Goal: Use online tool/utility: Utilize a website feature to perform a specific function

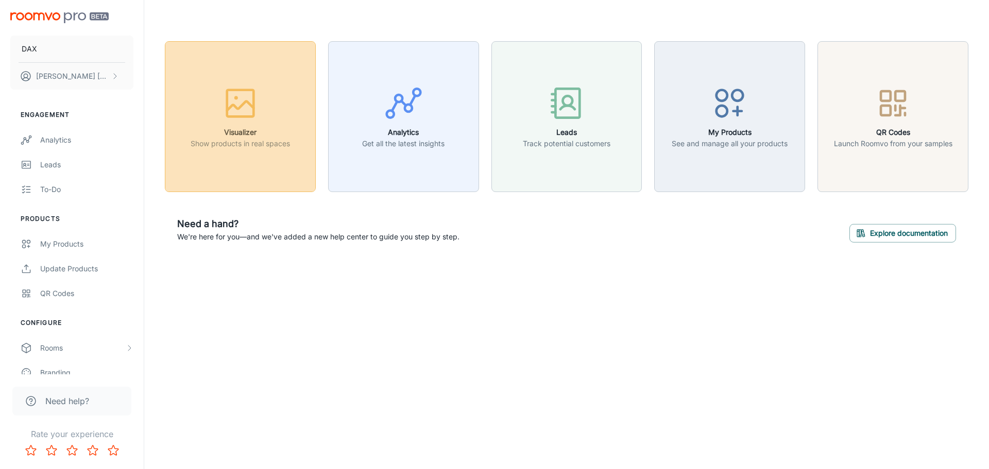
click at [266, 124] on div "button" at bounding box center [240, 105] width 99 height 43
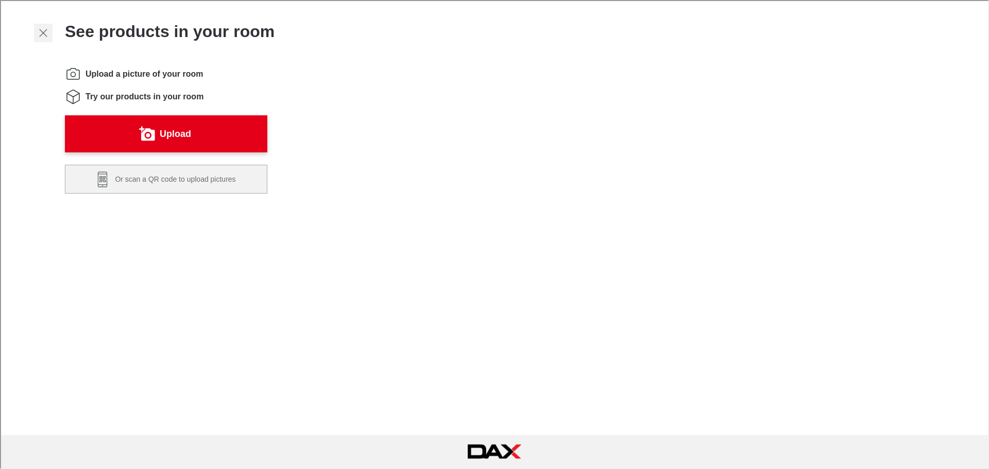
click at [33, 28] on button "Exit visualizer" at bounding box center [42, 32] width 19 height 19
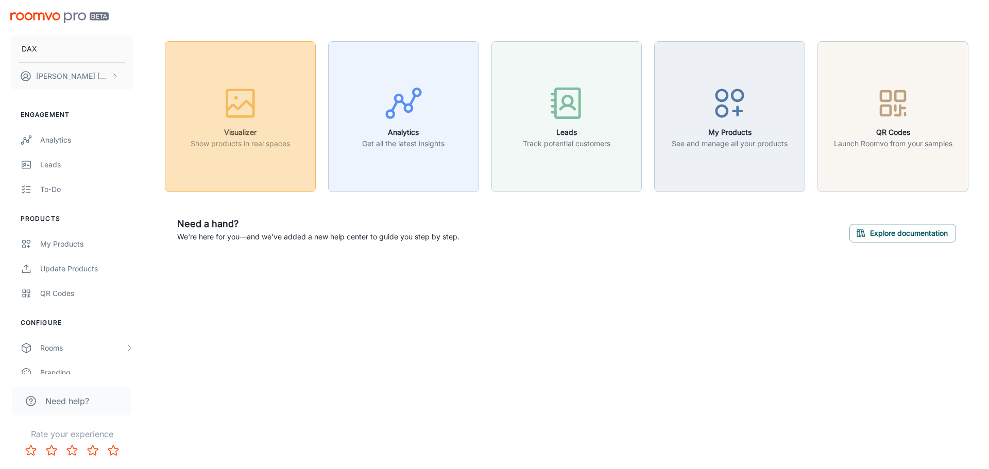
click at [237, 116] on rect "button" at bounding box center [240, 103] width 27 height 27
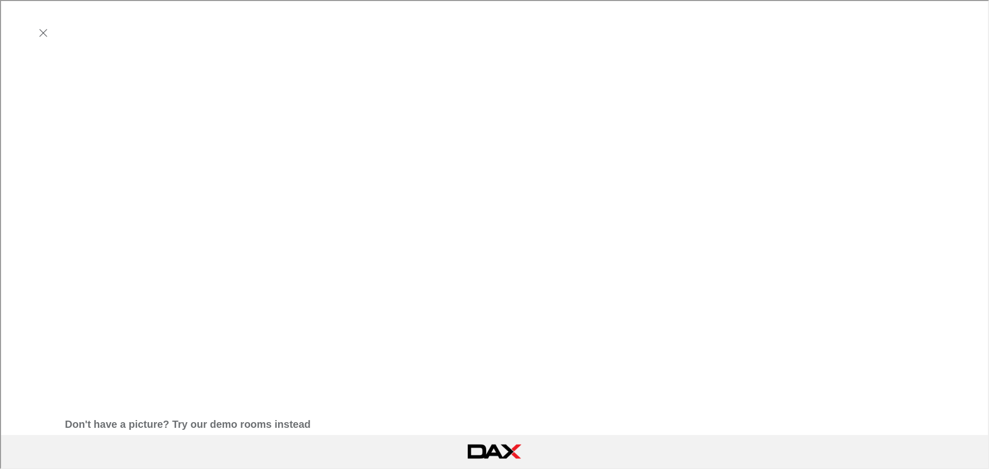
scroll to position [309, 0]
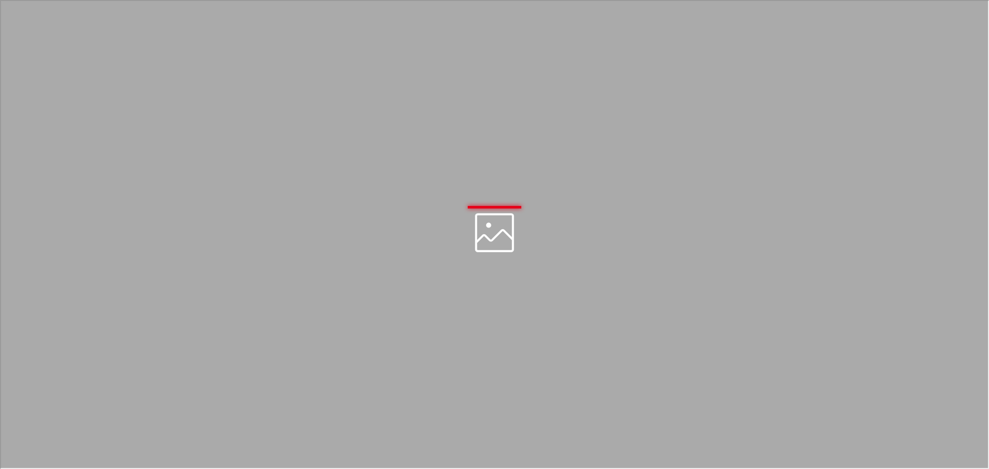
scroll to position [0, 0]
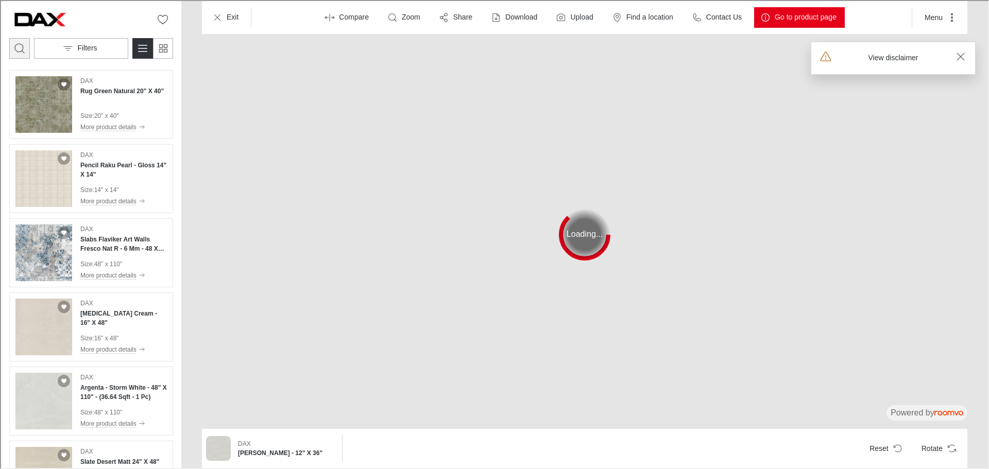
click at [16, 47] on icon "Open search box" at bounding box center [18, 47] width 12 height 12
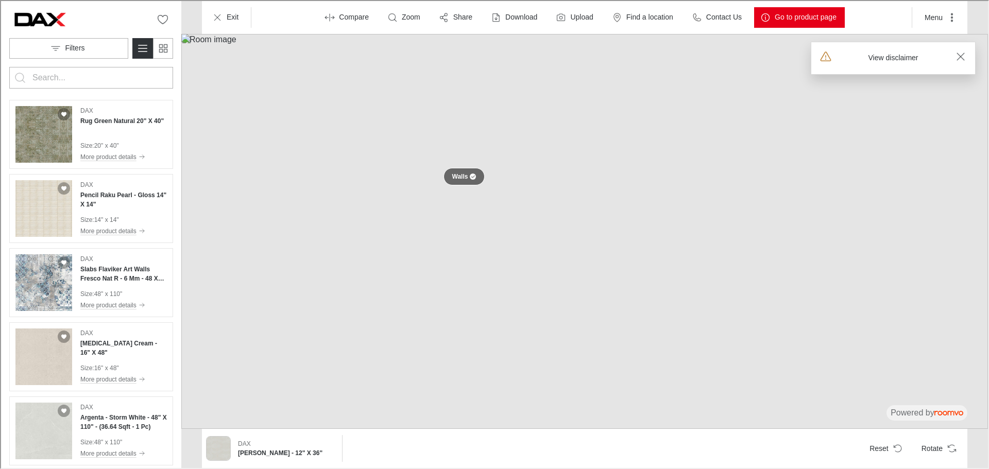
click at [469, 174] on div at bounding box center [472, 176] width 6 height 6
click at [457, 177] on button at bounding box center [463, 176] width 21 height 21
click at [893, 447] on button "Reset" at bounding box center [885, 448] width 48 height 21
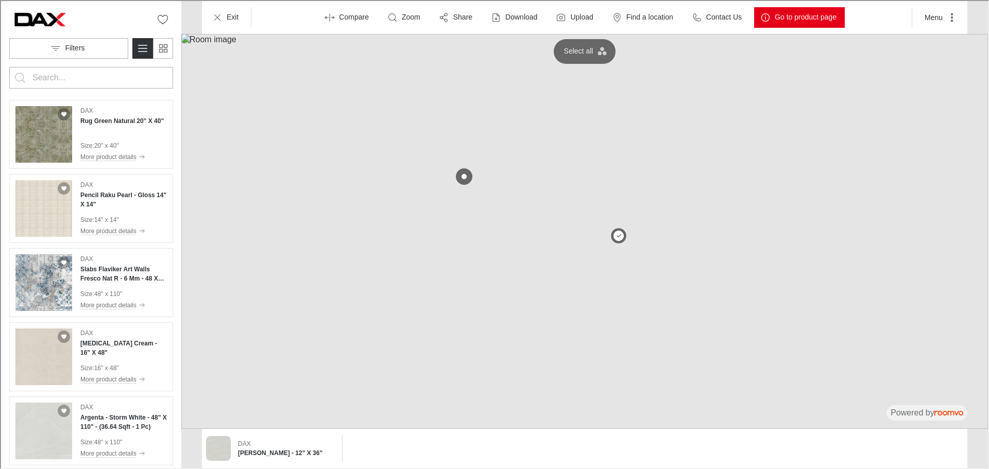
click at [573, 220] on img at bounding box center [583, 230] width 807 height 395
click at [456, 174] on p "Walls" at bounding box center [459, 176] width 16 height 9
click at [456, 174] on button at bounding box center [463, 176] width 21 height 21
click at [892, 450] on button "Reset" at bounding box center [885, 448] width 48 height 21
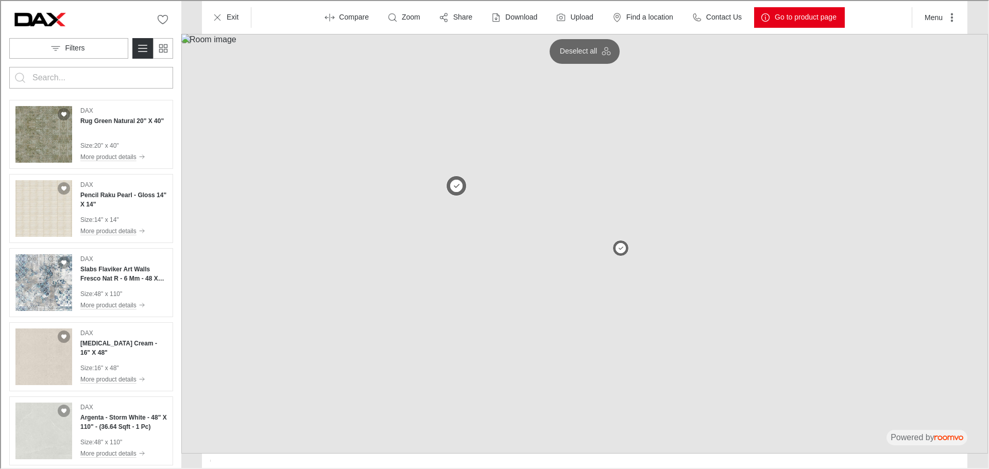
click at [461, 190] on button at bounding box center [455, 185] width 21 height 21
click at [29, 73] on form at bounding box center [90, 77] width 164 height 22
click at [49, 76] on input "Enter products to search for" at bounding box center [89, 77] width 117 height 16
type input "OZONE"
click at [9, 66] on button "Search for products" at bounding box center [19, 76] width 21 height 21
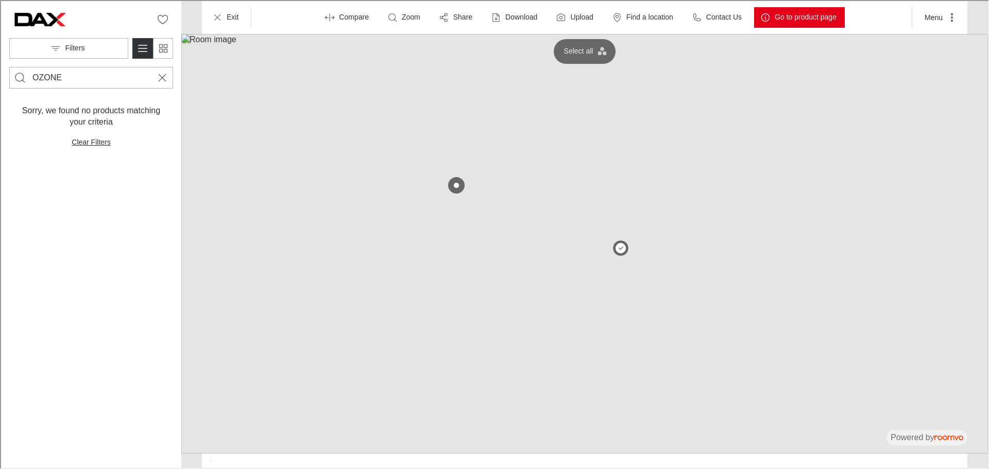
click at [49, 71] on input "OZONE" at bounding box center [89, 77] width 117 height 16
click at [162, 78] on line "Cancel search" at bounding box center [161, 76] width 7 height 7
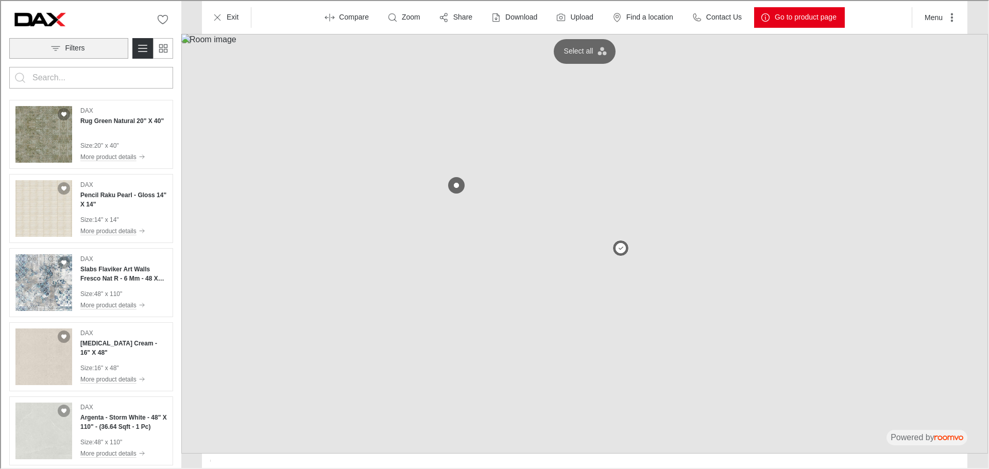
click at [116, 44] on button "Filters" at bounding box center [67, 47] width 119 height 21
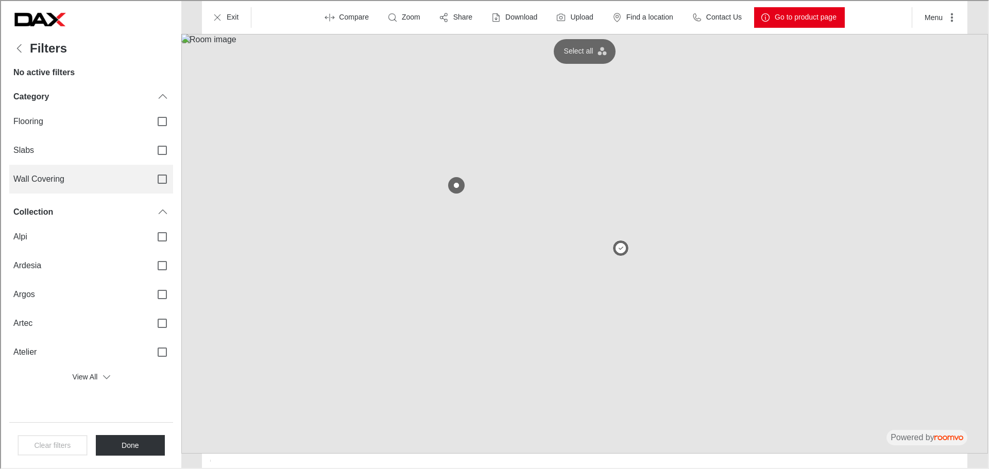
click at [122, 167] on label "Wall Covering" at bounding box center [90, 178] width 164 height 29
click at [150, 167] on input "Wall Covering" at bounding box center [161, 178] width 22 height 22
checkbox input "true"
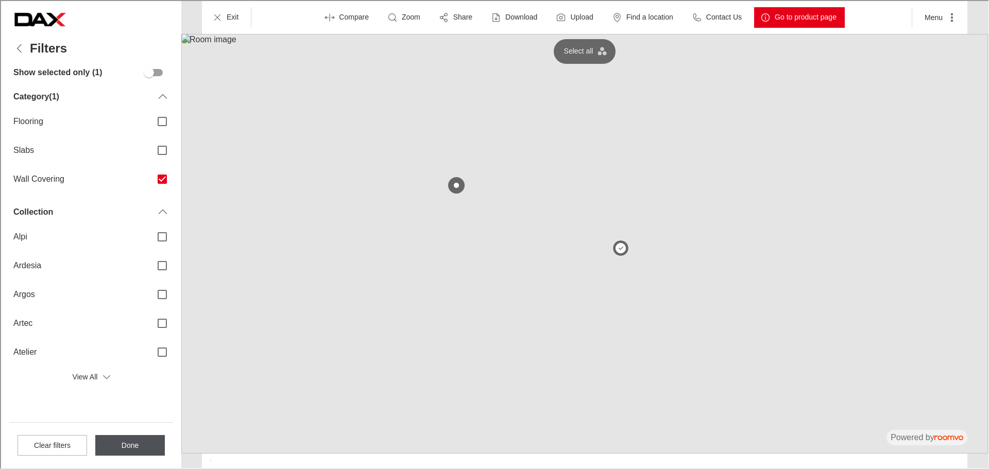
click at [133, 443] on button "Done" at bounding box center [129, 444] width 70 height 21
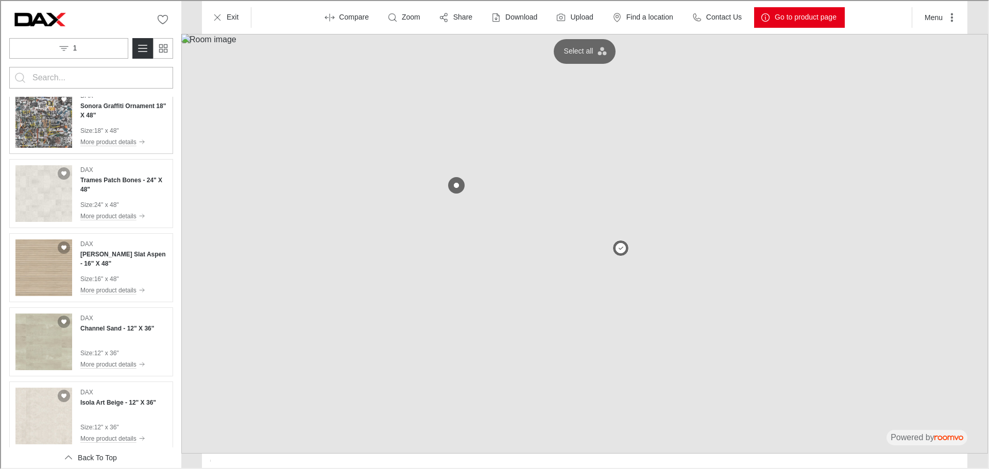
scroll to position [3556, 0]
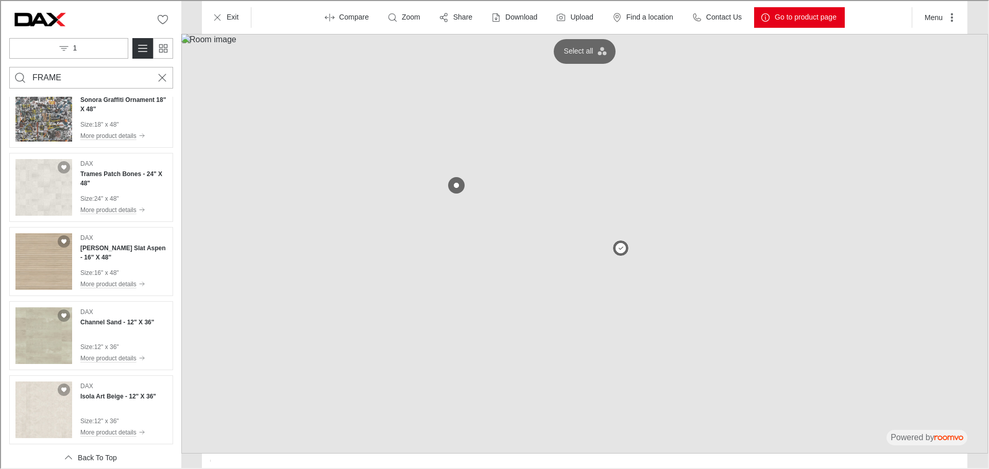
type input "FRAME"
click at [9, 66] on button "Search for products" at bounding box center [19, 76] width 21 height 21
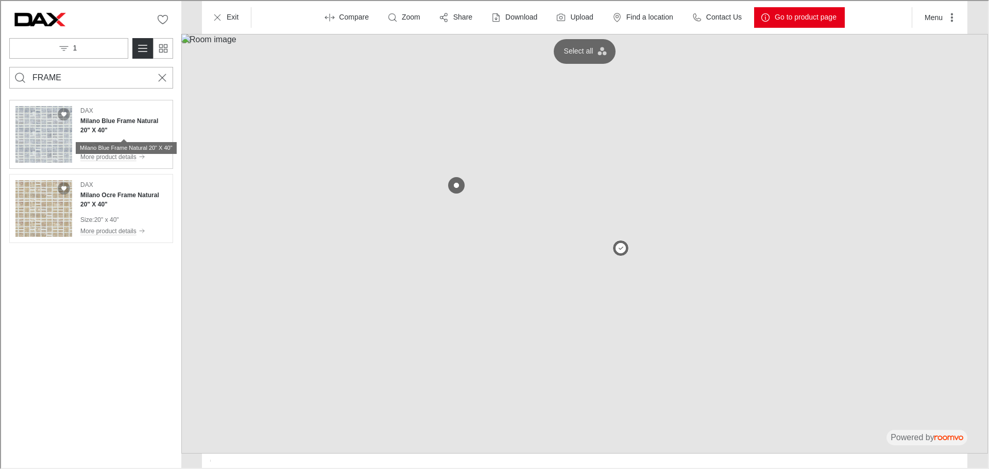
click at [116, 128] on h4 "Milano Blue Frame Natural 20" X 40"" at bounding box center [122, 124] width 87 height 19
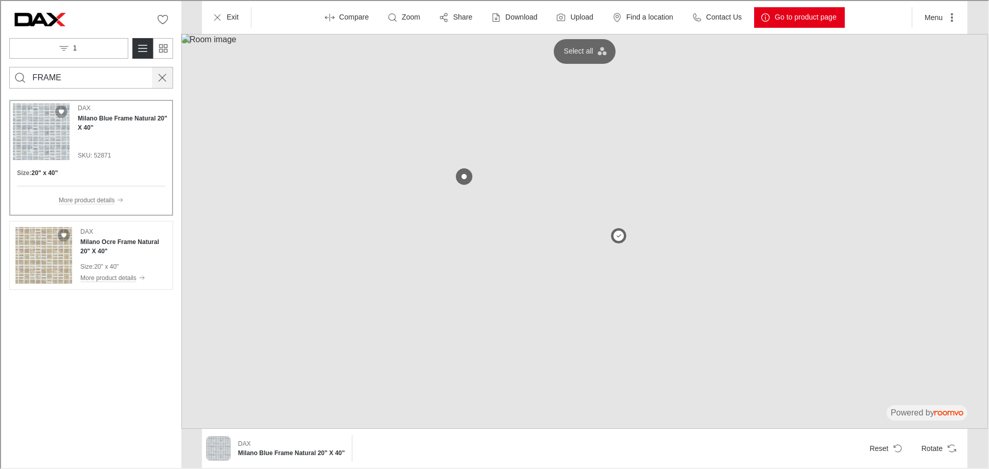
click at [153, 81] on button "Cancel search" at bounding box center [161, 76] width 21 height 21
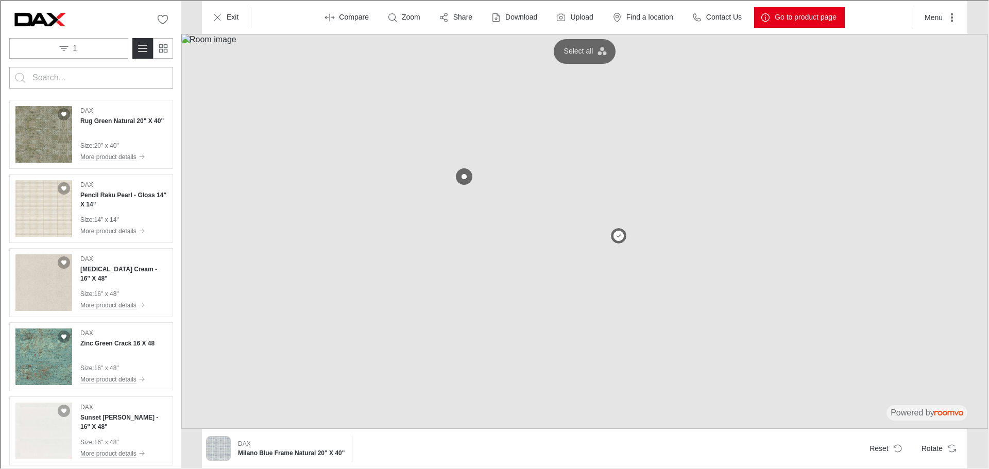
click at [111, 77] on input "Enter products to search for" at bounding box center [89, 77] width 117 height 16
type input "[GEOGRAPHIC_DATA]"
click at [9, 66] on button "Search for products" at bounding box center [19, 76] width 21 height 21
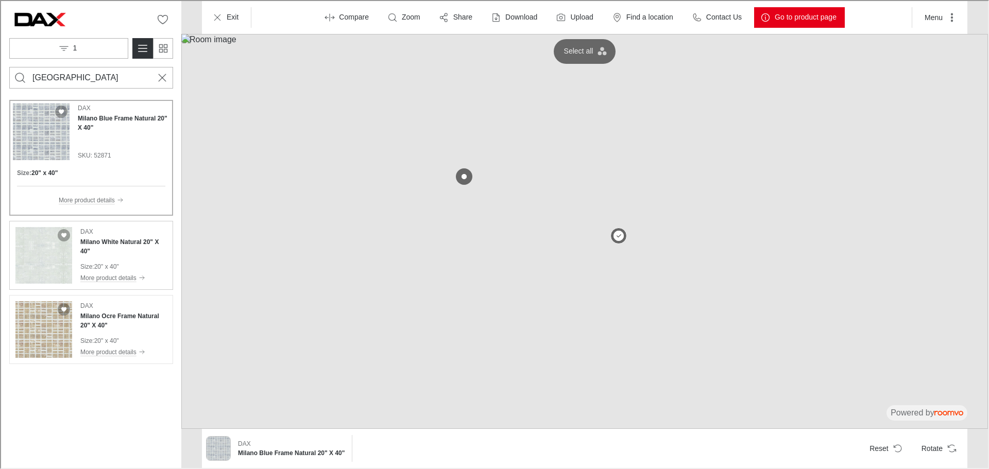
click at [136, 261] on div "Size : 20" x 40"" at bounding box center [122, 265] width 87 height 9
